Goal: Information Seeking & Learning: Learn about a topic

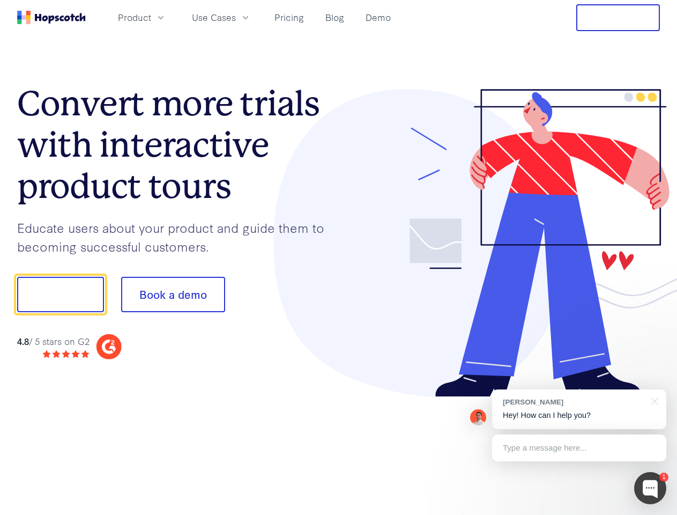
click at [339, 257] on div at bounding box center [500, 243] width 322 height 308
click at [151, 17] on span "Product" at bounding box center [134, 17] width 33 height 13
click at [236, 17] on span "Use Cases" at bounding box center [214, 17] width 44 height 13
click at [618, 18] on button "Free Trial" at bounding box center [618, 17] width 84 height 27
click at [60, 294] on button "Show me!" at bounding box center [60, 294] width 87 height 35
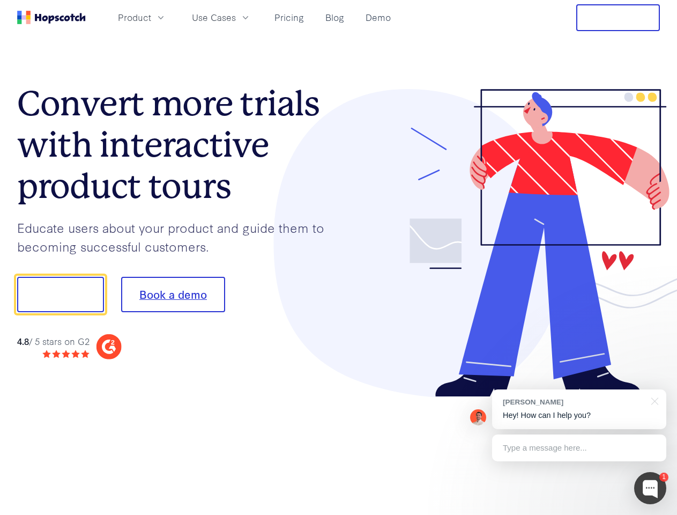
click at [173, 294] on button "Book a demo" at bounding box center [173, 294] width 104 height 35
click at [650, 488] on div at bounding box center [650, 488] width 32 height 32
click at [579, 409] on div "[PERSON_NAME] Hey! How can I help you?" at bounding box center [579, 409] width 174 height 40
click at [653, 400] on div at bounding box center [565, 293] width 201 height 358
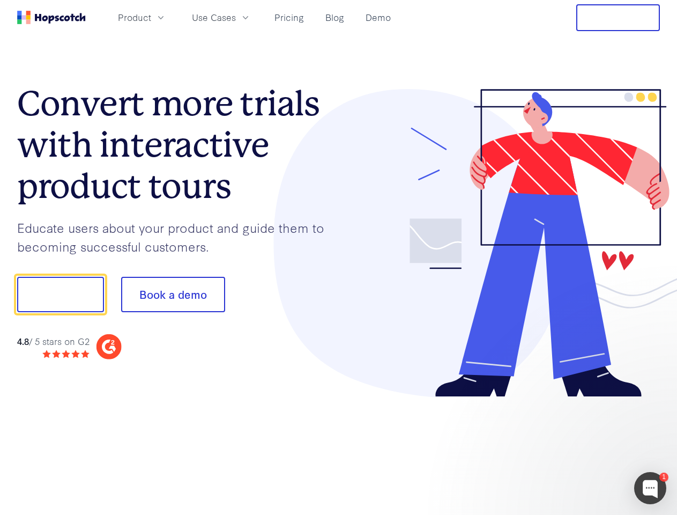
click at [579, 448] on div at bounding box center [565, 293] width 201 height 358
